Goal: Information Seeking & Learning: Find contact information

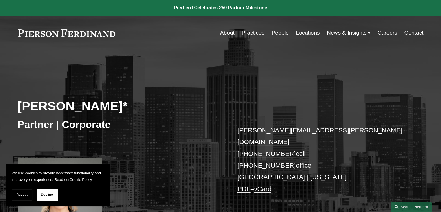
click at [277, 35] on link "People" at bounding box center [279, 32] width 17 height 11
click at [227, 32] on link "About" at bounding box center [227, 32] width 14 height 11
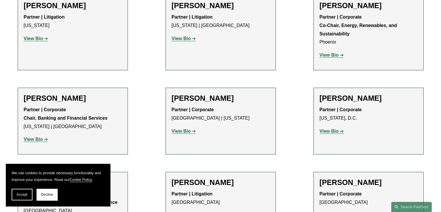
scroll to position [2260, 0]
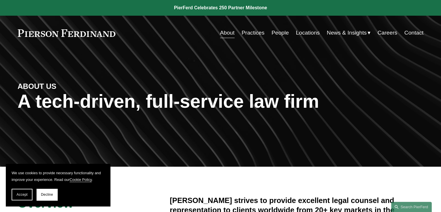
click at [253, 32] on link "Practices" at bounding box center [252, 32] width 23 height 11
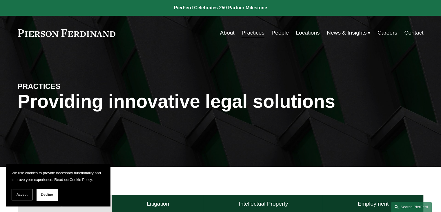
click at [310, 32] on link "Locations" at bounding box center [308, 32] width 24 height 11
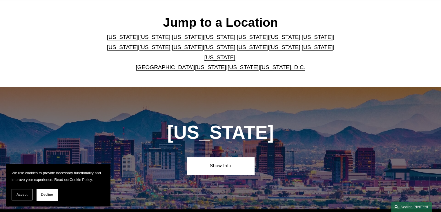
scroll to position [174, 0]
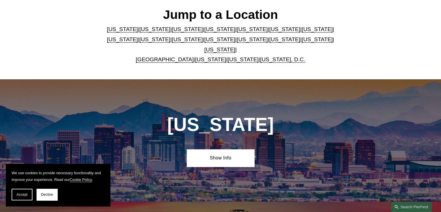
click at [139, 30] on link "[US_STATE]" at bounding box center [154, 29] width 31 height 6
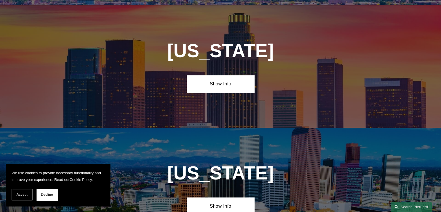
scroll to position [370, 0]
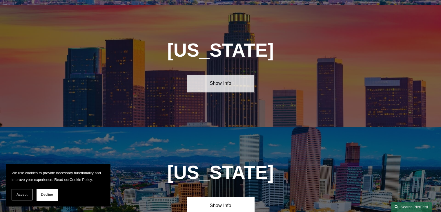
click at [227, 79] on link "Show Info" at bounding box center [221, 82] width 68 height 17
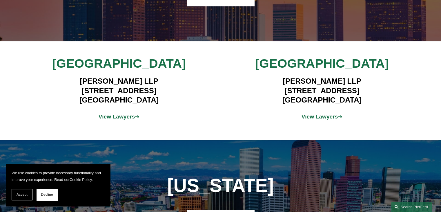
scroll to position [457, 0]
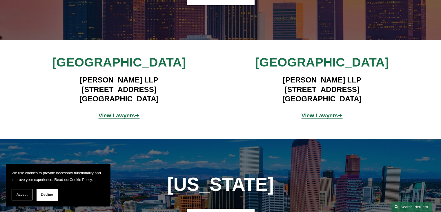
click at [130, 112] on strong "View Lawyers" at bounding box center [117, 115] width 37 height 6
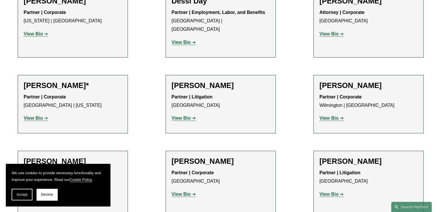
scroll to position [348, 0]
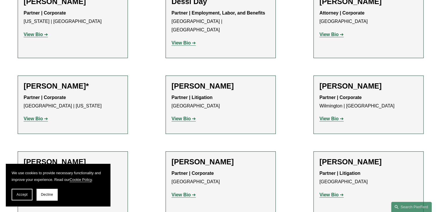
click at [84, 93] on p "Partner | Corporate Los Angeles | New York" at bounding box center [73, 101] width 98 height 17
click at [59, 81] on h2 "[PERSON_NAME]*" at bounding box center [73, 85] width 98 height 9
click at [36, 116] on strong "View Bio" at bounding box center [33, 118] width 19 height 5
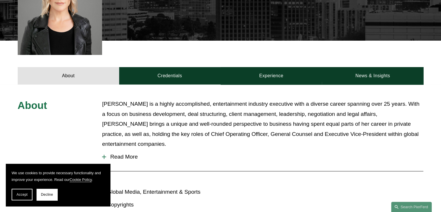
scroll to position [190, 0]
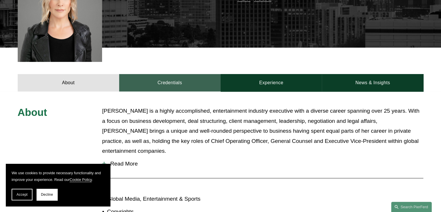
click at [183, 78] on link "Credentials" at bounding box center [169, 82] width 101 height 17
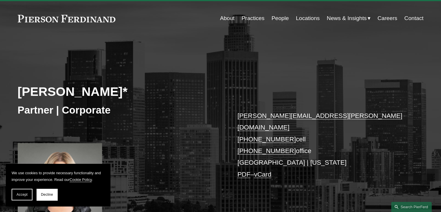
scroll to position [0, 0]
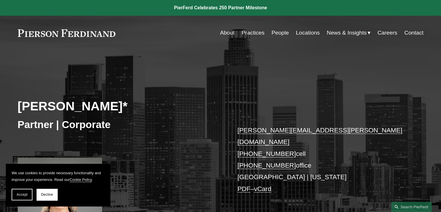
click at [280, 32] on link "People" at bounding box center [279, 32] width 17 height 11
